Goal: Information Seeking & Learning: Learn about a topic

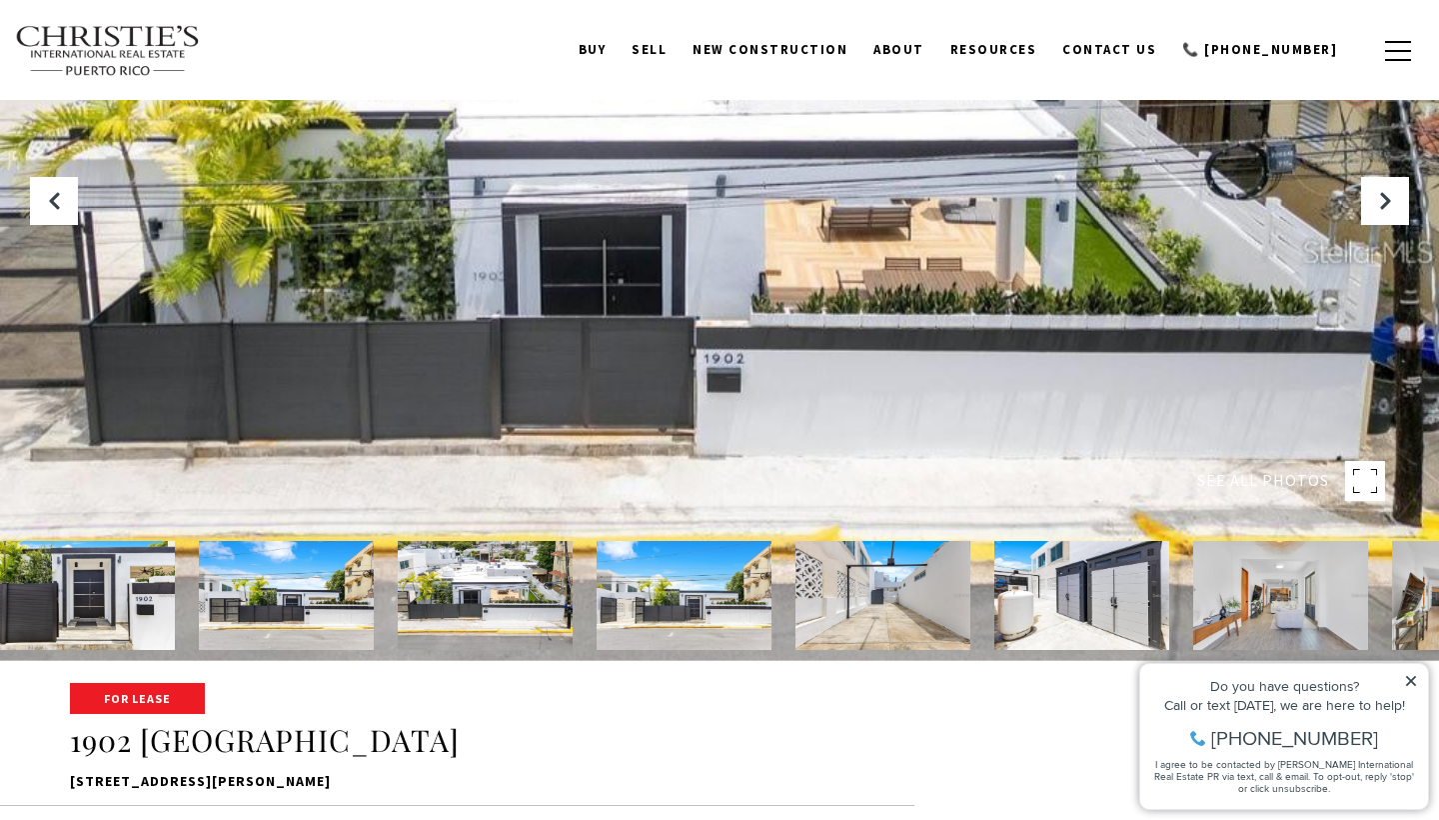
scroll to position [89, 0]
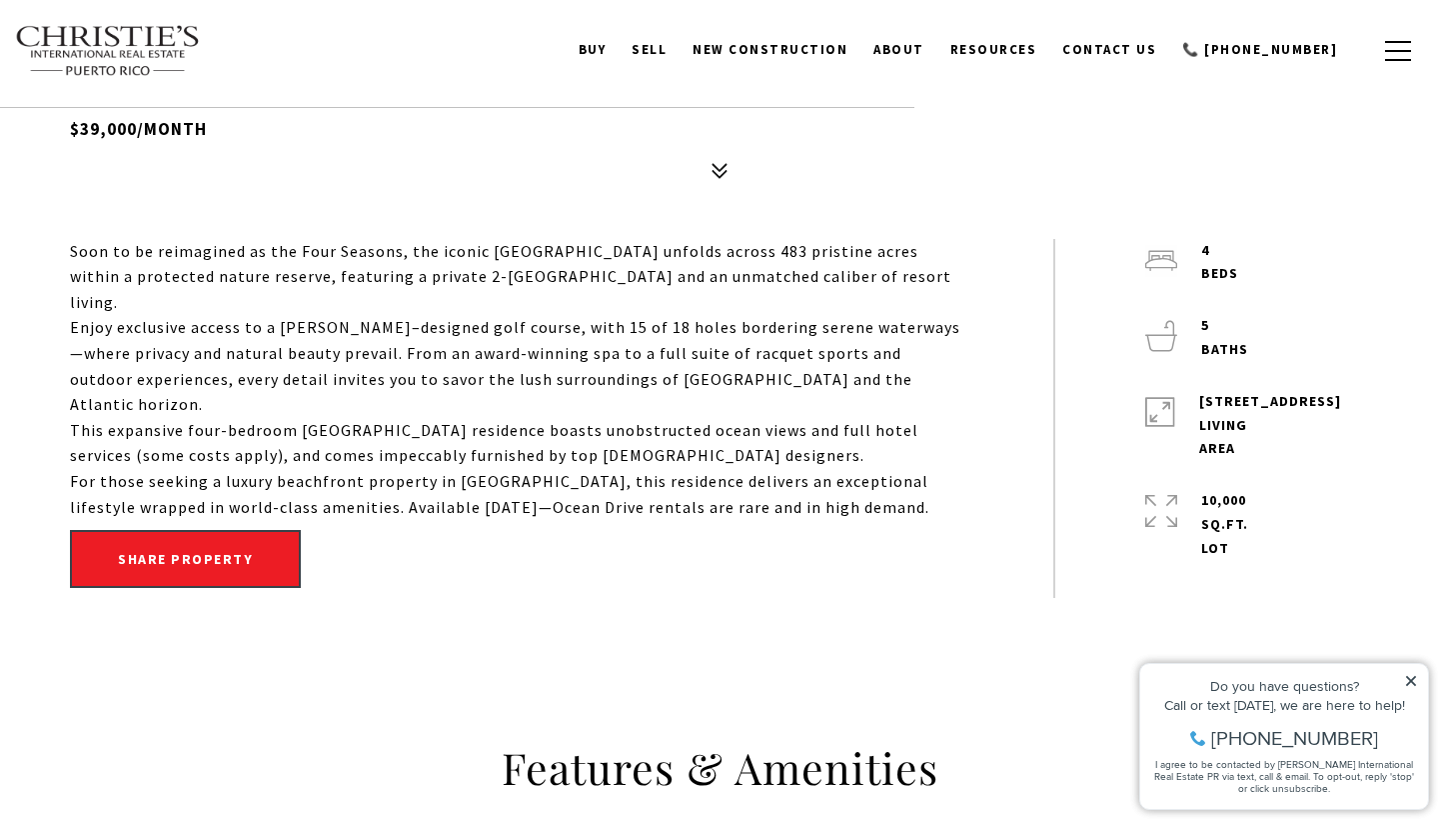
scroll to position [829, 0]
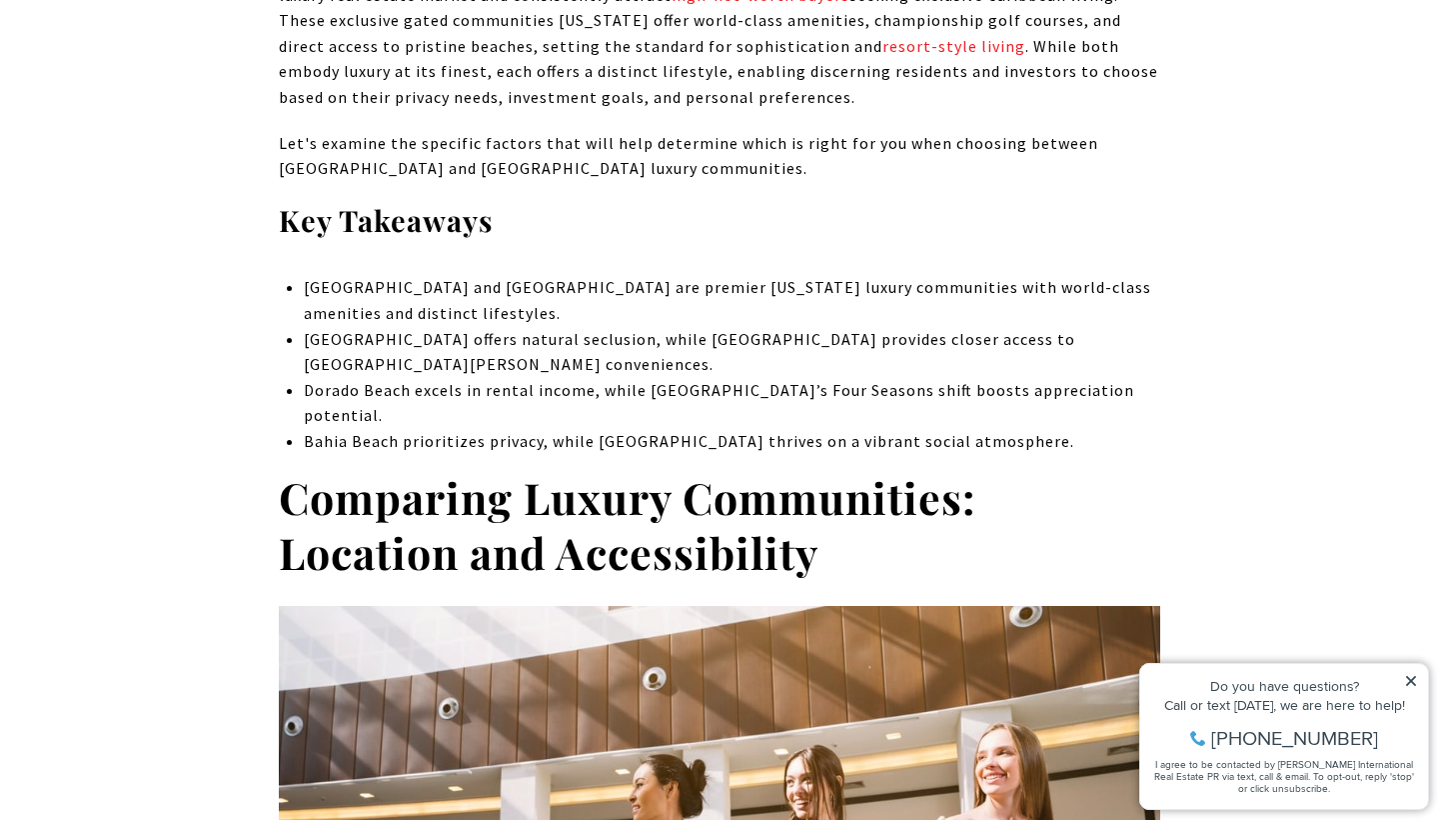
scroll to position [1079, 0]
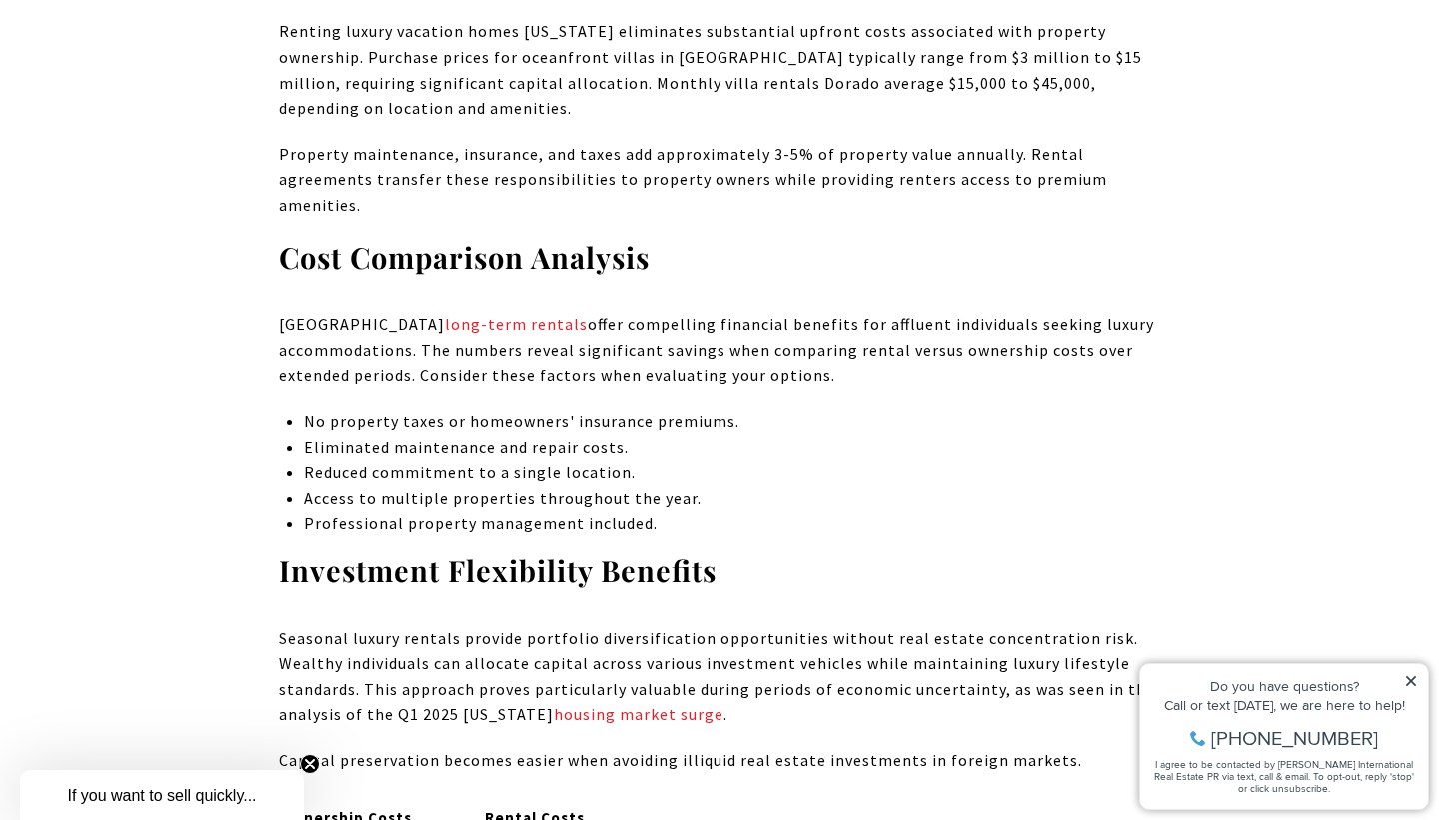
scroll to position [1973, 0]
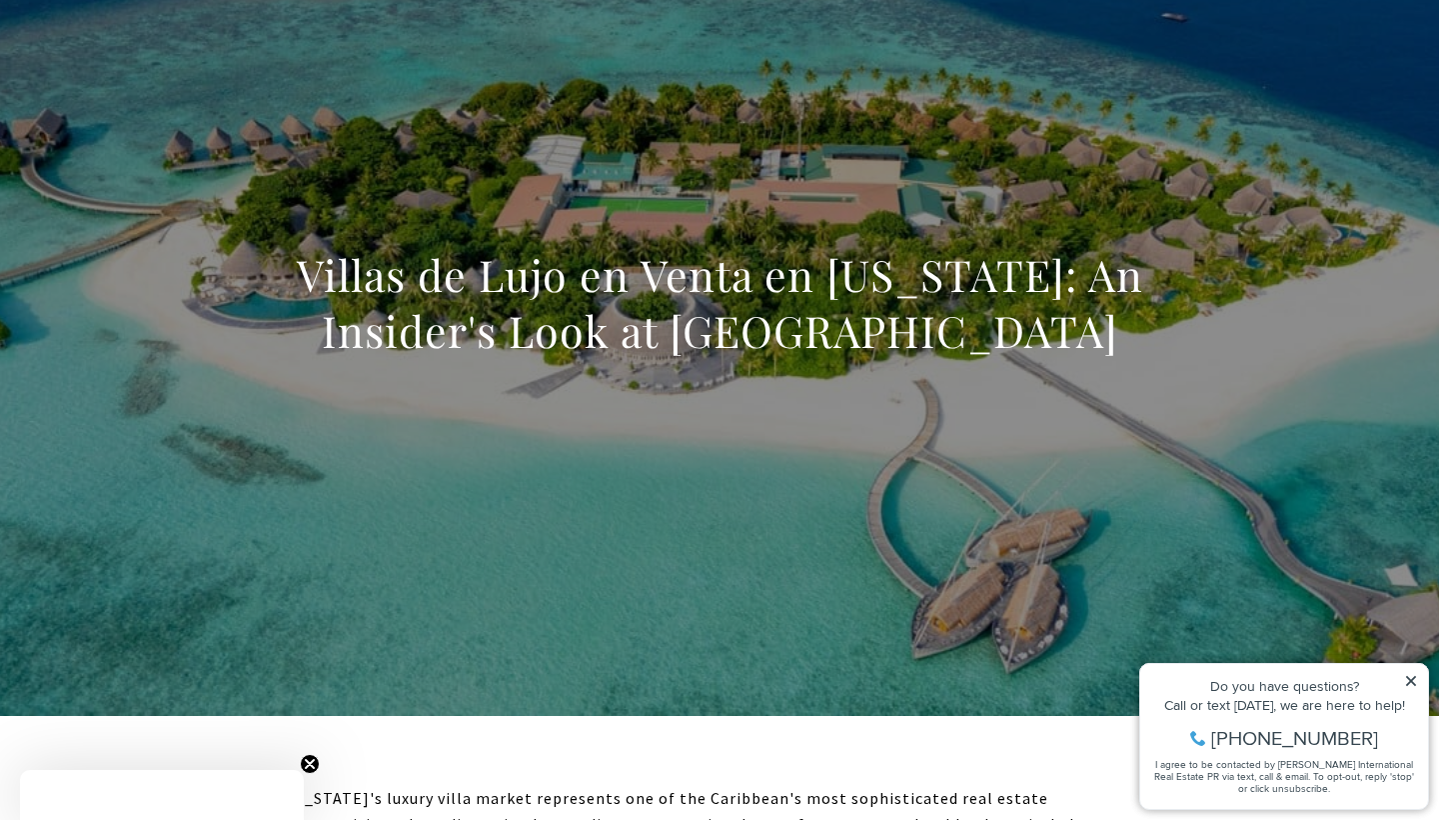
scroll to position [381, 0]
